Goal: Information Seeking & Learning: Understand process/instructions

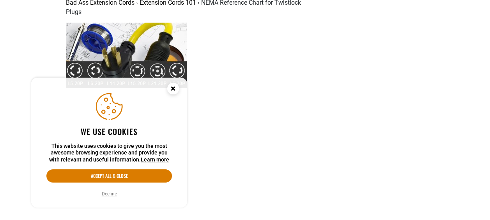
click at [171, 90] on circle "Cookie Consent" at bounding box center [173, 89] width 12 height 12
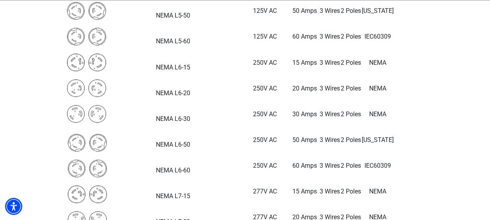
scroll to position [701, 0]
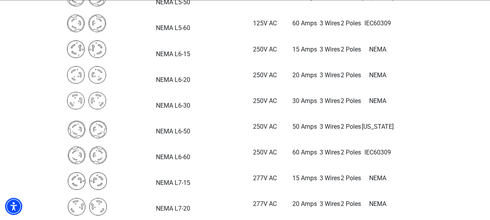
drag, startPoint x: 42, startPoint y: 48, endPoint x: 301, endPoint y: 48, distance: 258.7
drag, startPoint x: 301, startPoint y: 48, endPoint x: 286, endPoint y: 67, distance: 24.7
click at [361, 67] on td "NEMA" at bounding box center [377, 78] width 33 height 26
click at [361, 60] on td "NEMA" at bounding box center [377, 52] width 33 height 26
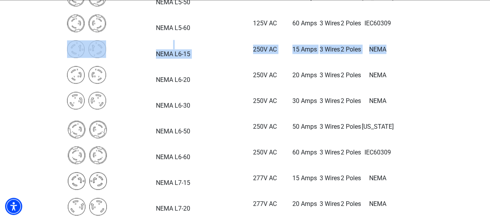
drag, startPoint x: 295, startPoint y: 50, endPoint x: 68, endPoint y: 50, distance: 226.4
click at [68, 50] on tr "NEMA L6-15 250V AC 15 Amps 3 Wires 2 Poles NEMA" at bounding box center [230, 52] width 328 height 26
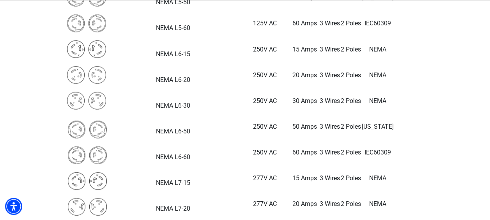
drag, startPoint x: 68, startPoint y: 50, endPoint x: 32, endPoint y: 65, distance: 39.0
